Goal: Task Accomplishment & Management: Use online tool/utility

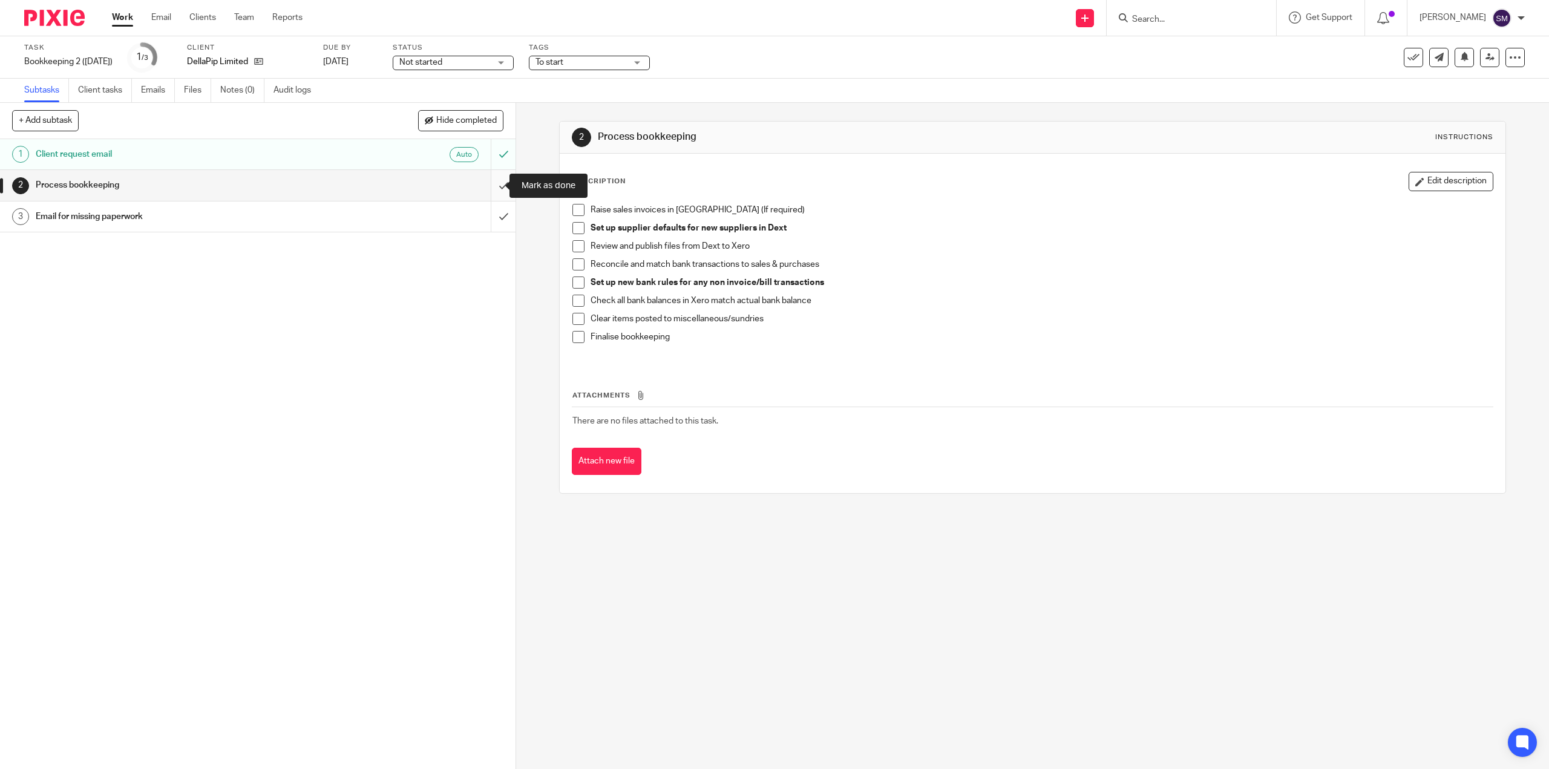
click at [488, 182] on input "submit" at bounding box center [258, 185] width 516 height 30
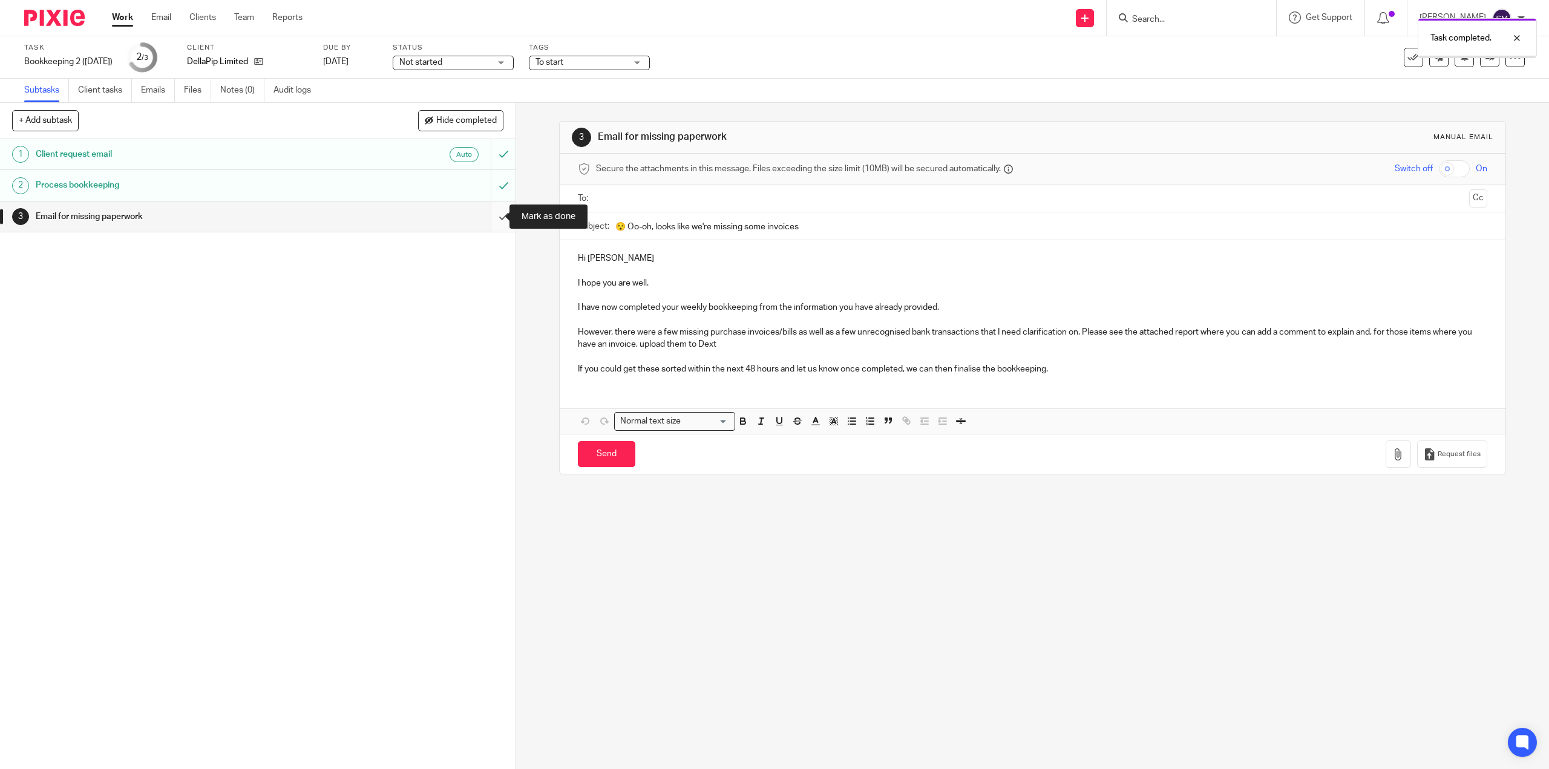
click at [487, 213] on input "submit" at bounding box center [258, 217] width 516 height 30
